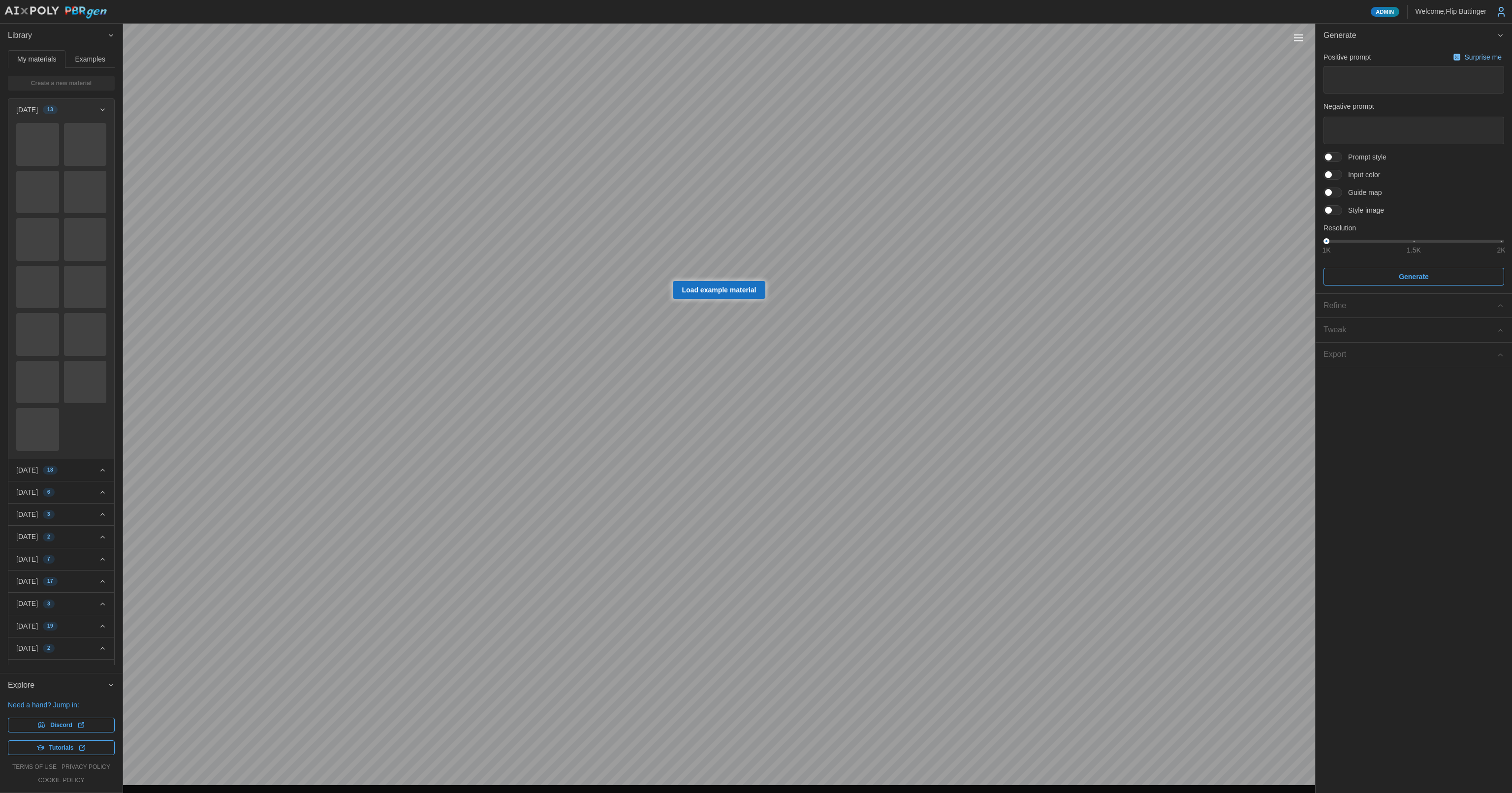
click at [1298, 39] on button "Toggle viewport controls" at bounding box center [1298, 37] width 14 height 14
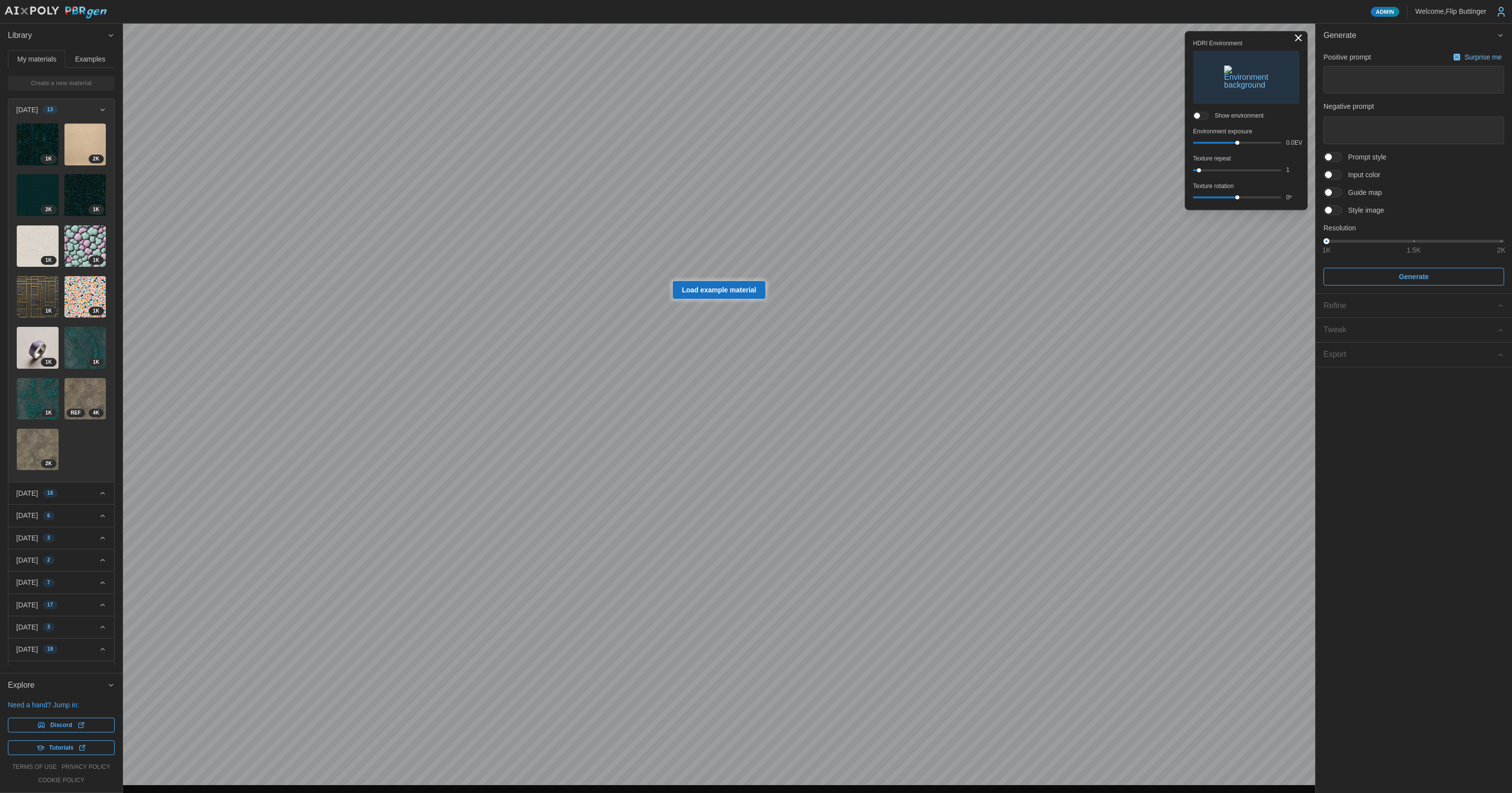
drag, startPoint x: 296, startPoint y: 790, endPoint x: 305, endPoint y: 790, distance: 9.0
click at [296, 777] on main "Load example material HDRI Environment Show environment Environment exposure 0.…" at bounding box center [756, 397] width 1512 height 793
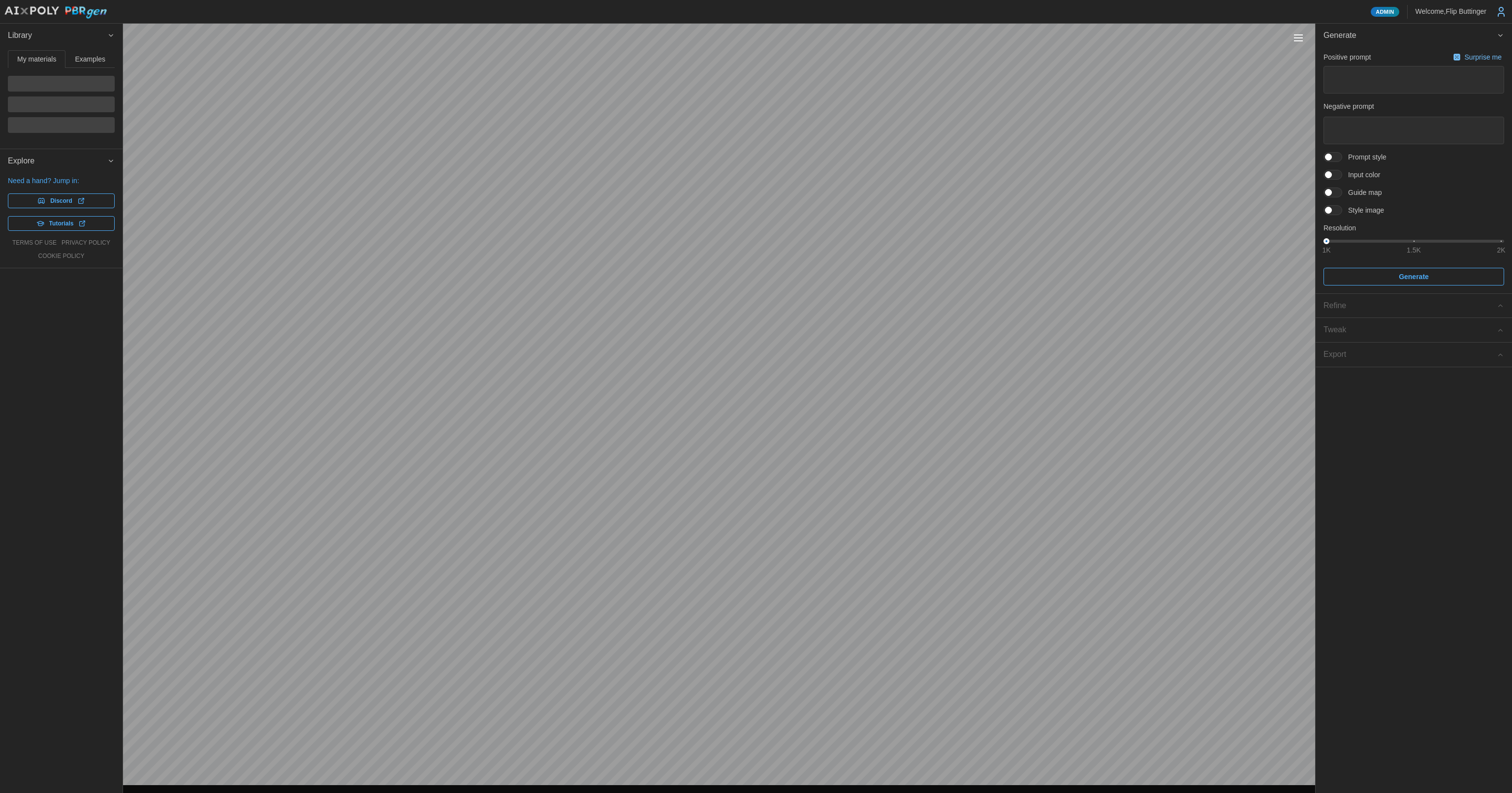
click at [1299, 42] on button "Toggle viewport controls" at bounding box center [1298, 37] width 14 height 14
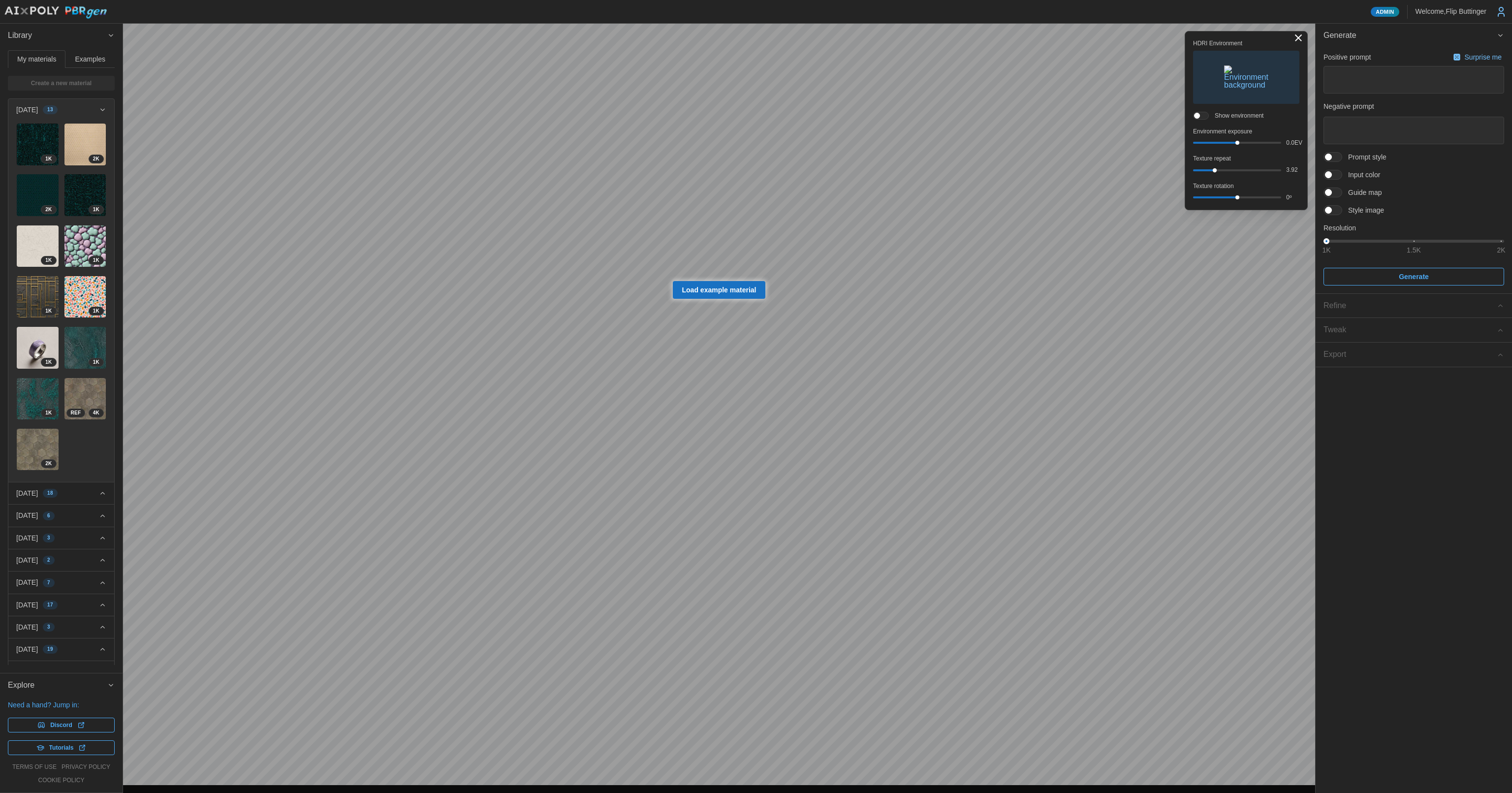
drag, startPoint x: 1201, startPoint y: 171, endPoint x: 1215, endPoint y: 168, distance: 14.3
click at [1215, 169] on div at bounding box center [1237, 170] width 84 height 2
click at [1215, 168] on div at bounding box center [1214, 170] width 4 height 4
drag, startPoint x: 1240, startPoint y: 144, endPoint x: 1261, endPoint y: 146, distance: 21.1
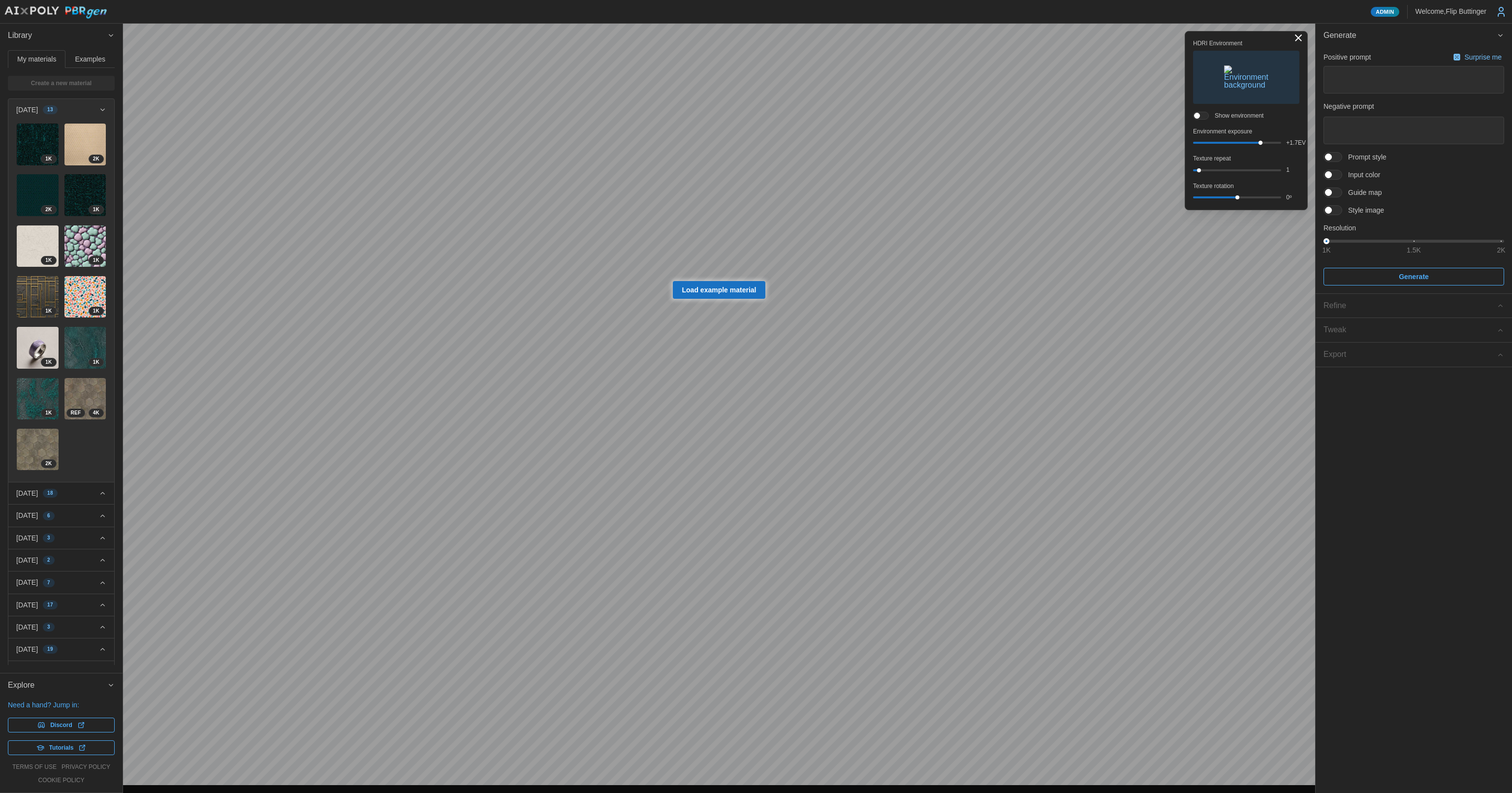
click at [1261, 146] on div "+ 1.7 EV" at bounding box center [1246, 143] width 106 height 8
click at [1261, 144] on div at bounding box center [1260, 143] width 4 height 4
click at [1261, 144] on div at bounding box center [1260, 143] width 4 height 4
drag, startPoint x: 1287, startPoint y: 197, endPoint x: 1306, endPoint y: 197, distance: 19.0
click at [1306, 197] on div "HDRI Environment Show environment Environment exposure 0.0 EV Texture repeat 1 …" at bounding box center [1246, 120] width 123 height 179
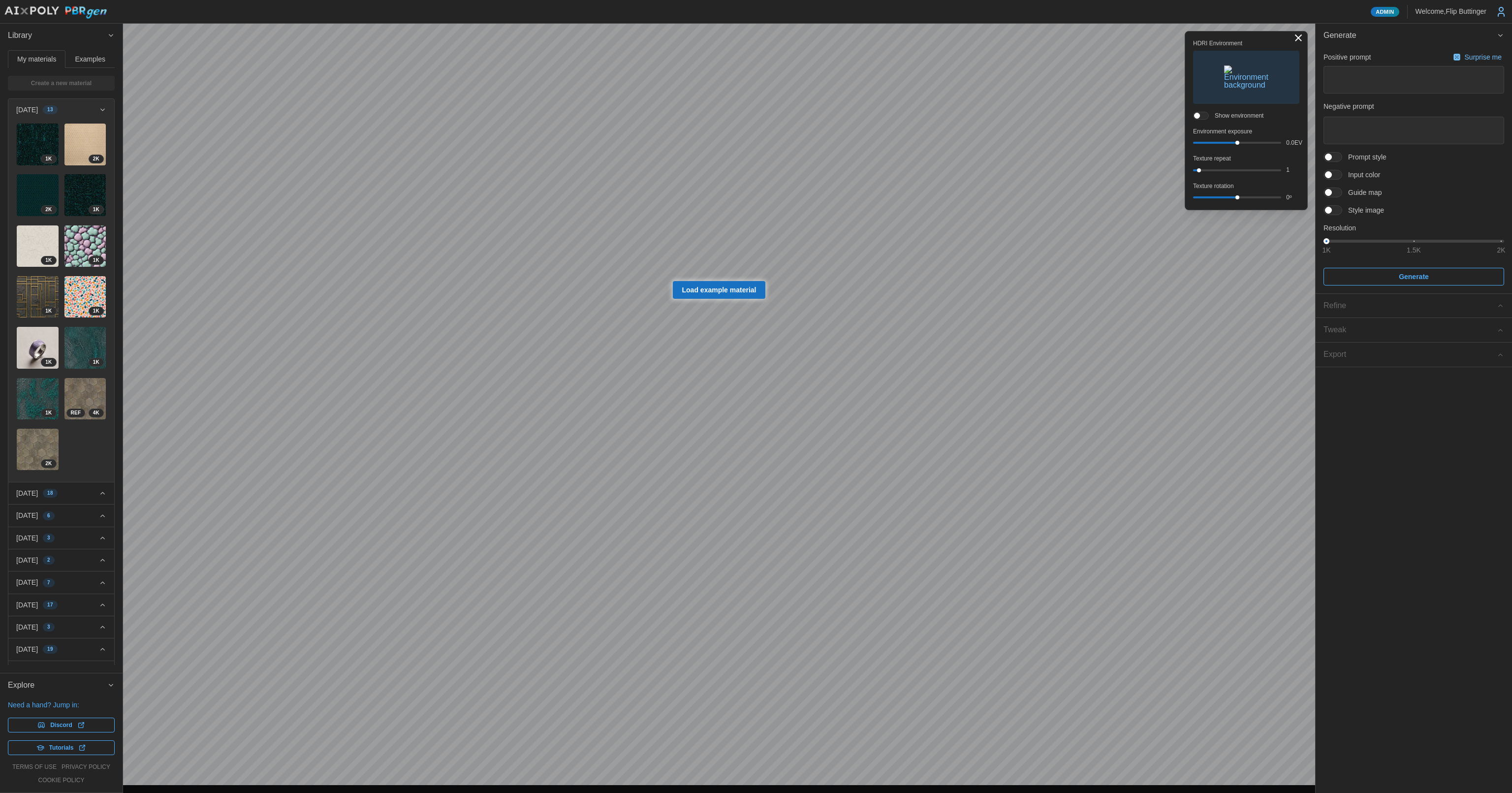
click at [1294, 185] on p "Texture rotation" at bounding box center [1246, 186] width 106 height 8
click at [1339, 177] on span at bounding box center [1338, 175] width 12 height 9
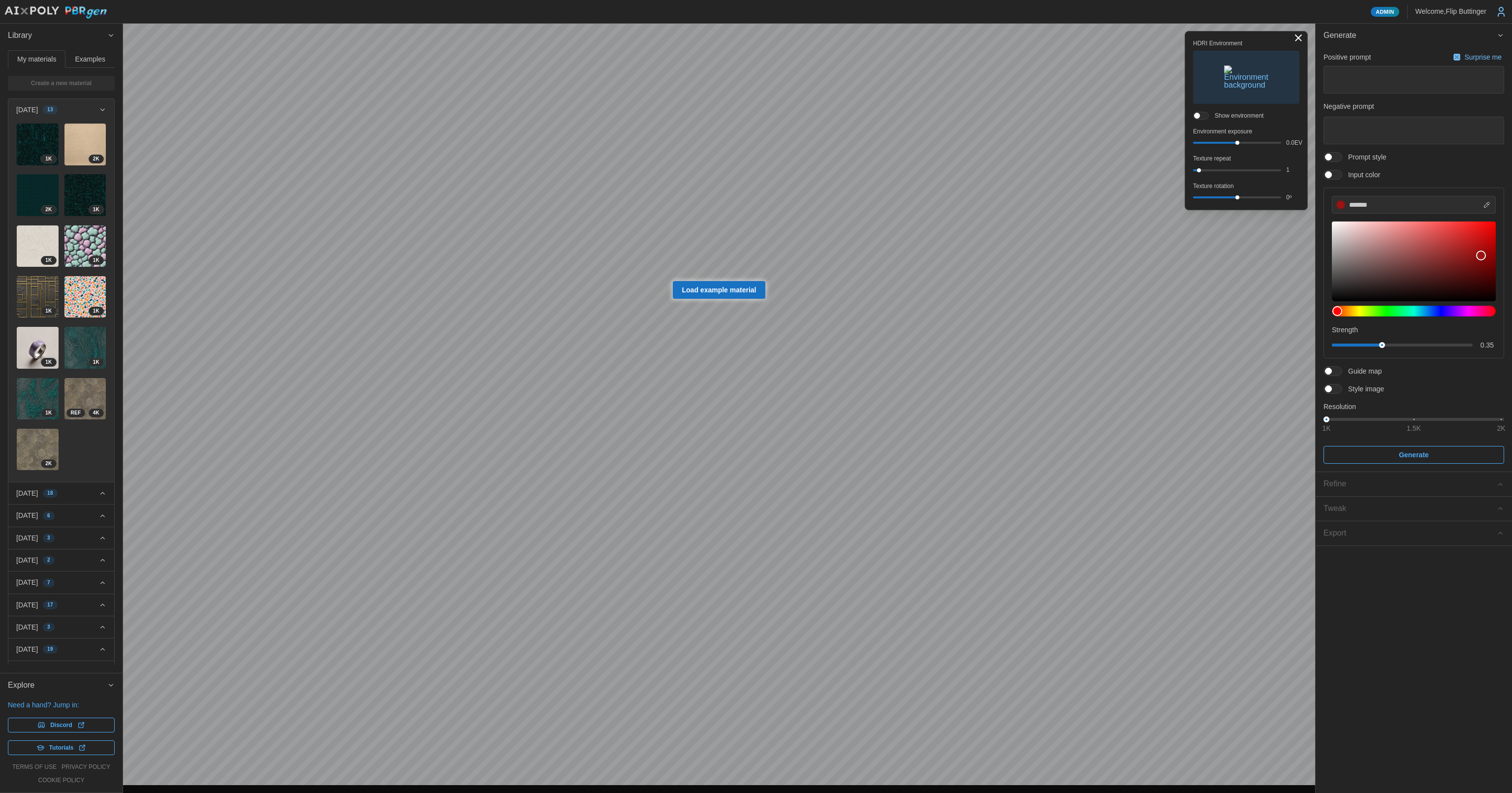
type input "*******"
drag, startPoint x: 1363, startPoint y: 259, endPoint x: 1397, endPoint y: 251, distance: 34.9
click at [1397, 251] on div at bounding box center [1414, 262] width 153 height 69
click at [1334, 372] on span at bounding box center [1338, 371] width 12 height 9
click at [1352, 408] on icon "button" at bounding box center [1350, 410] width 12 height 12
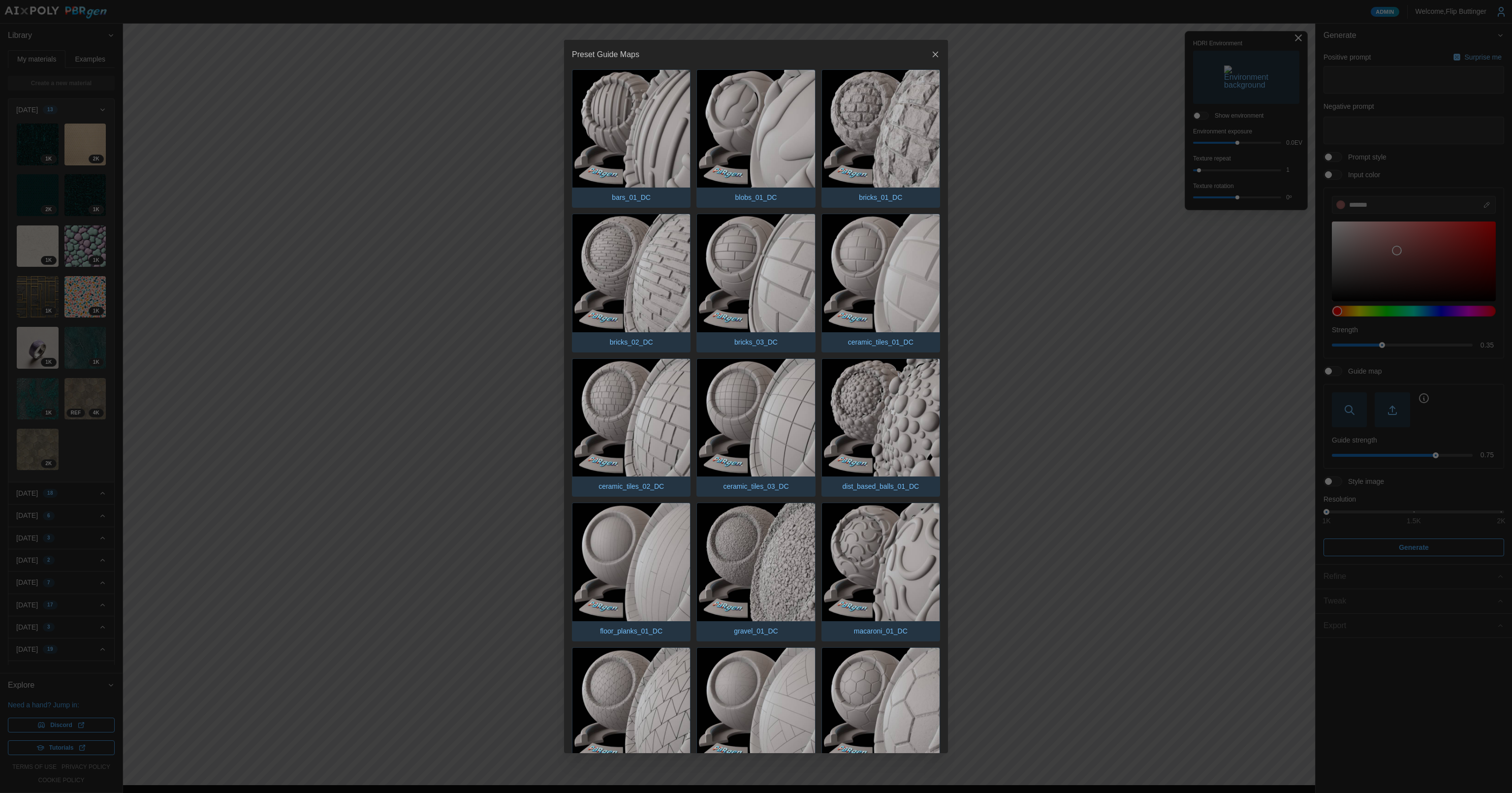
scroll to position [443, 0]
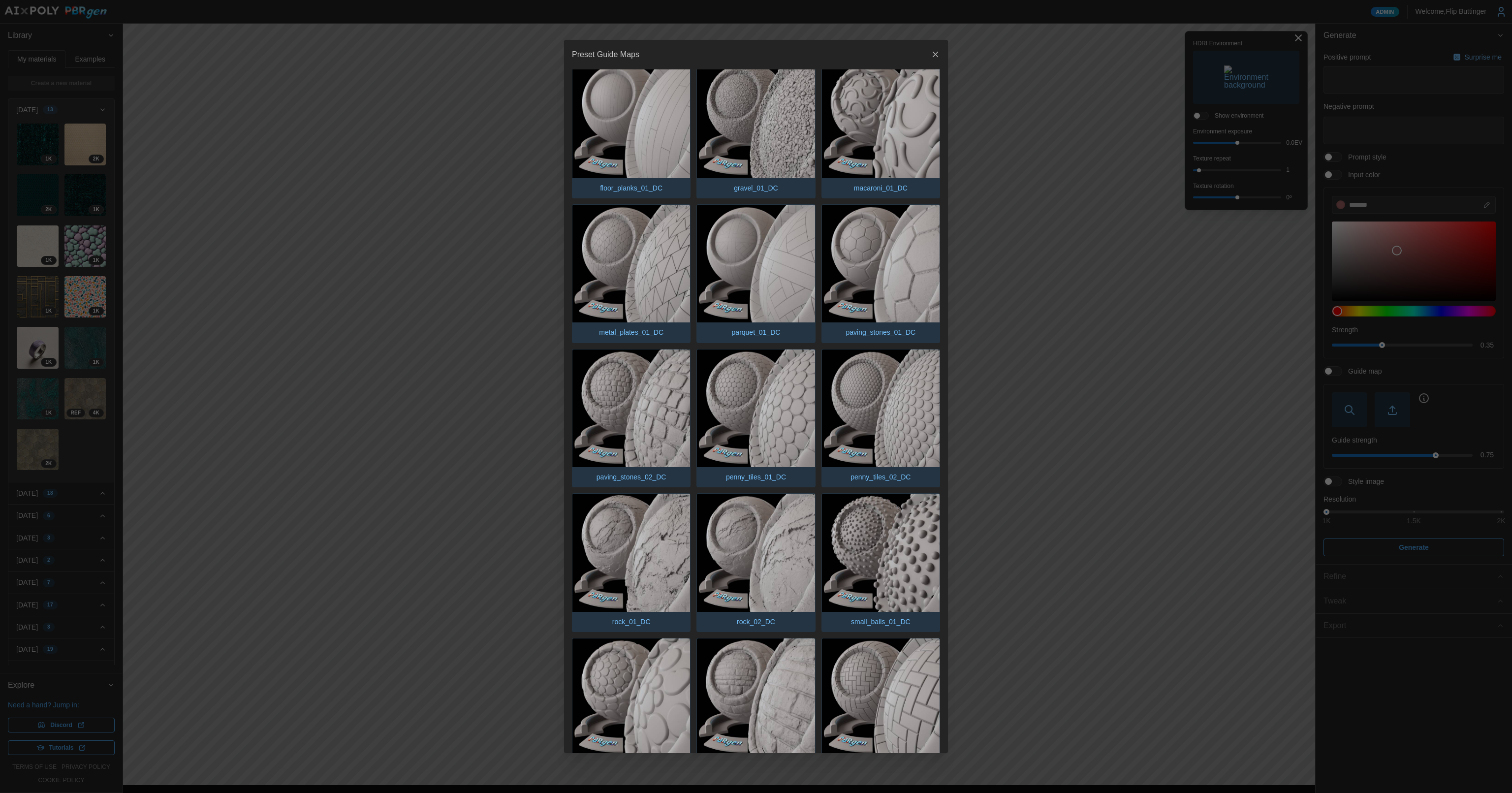
click at [931, 53] on icon "button" at bounding box center [936, 55] width 10 height 10
